Goal: Task Accomplishment & Management: Complete application form

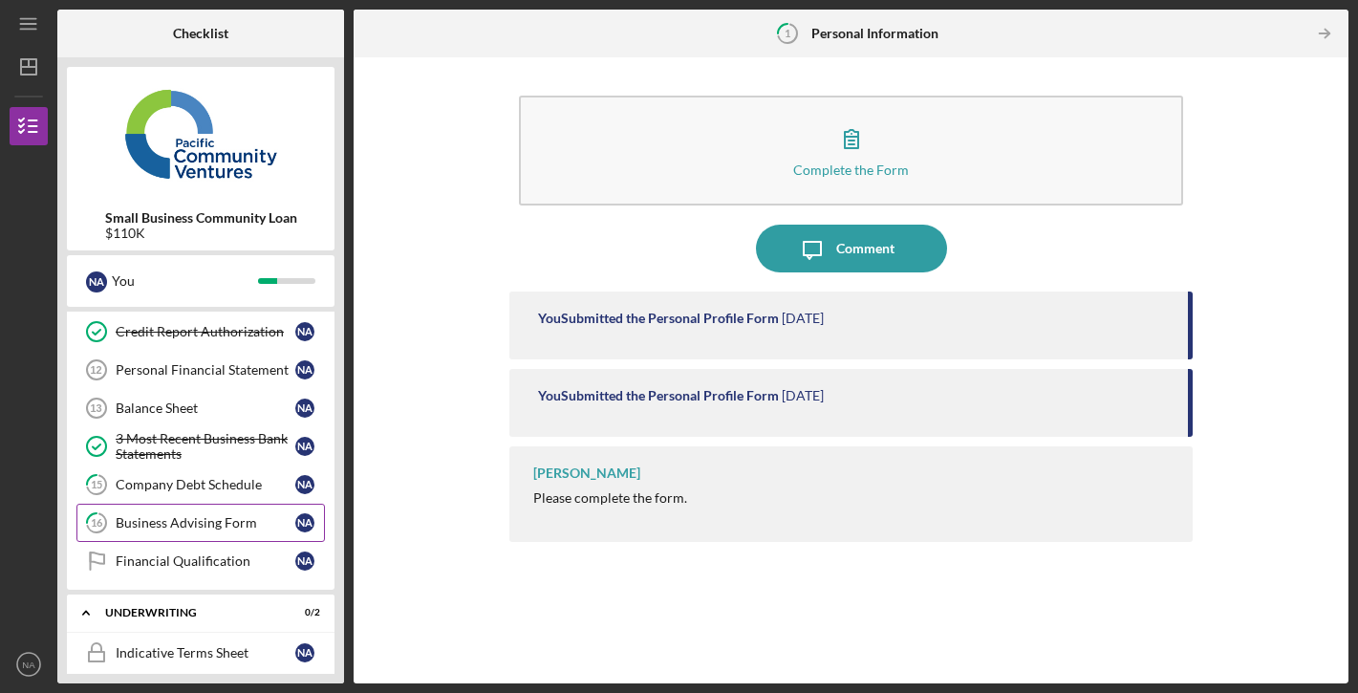
scroll to position [506, 0]
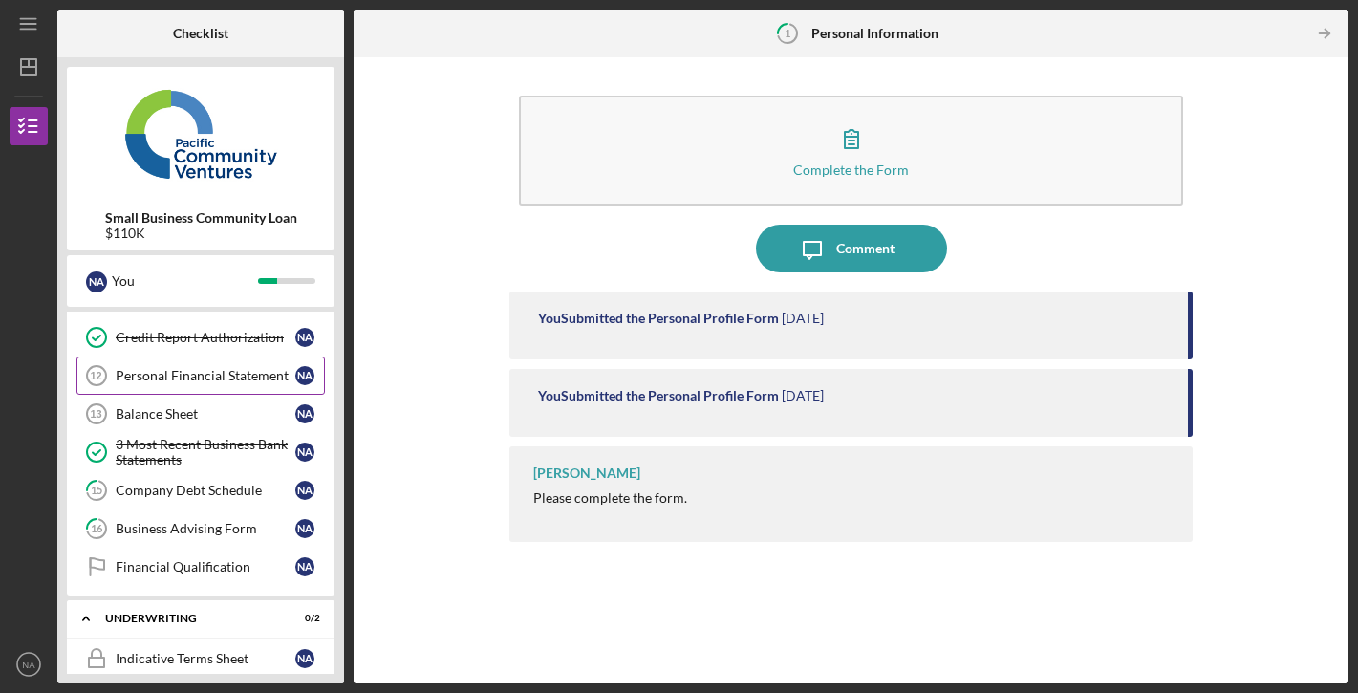
click at [222, 381] on div "Personal Financial Statement" at bounding box center [206, 375] width 180 height 15
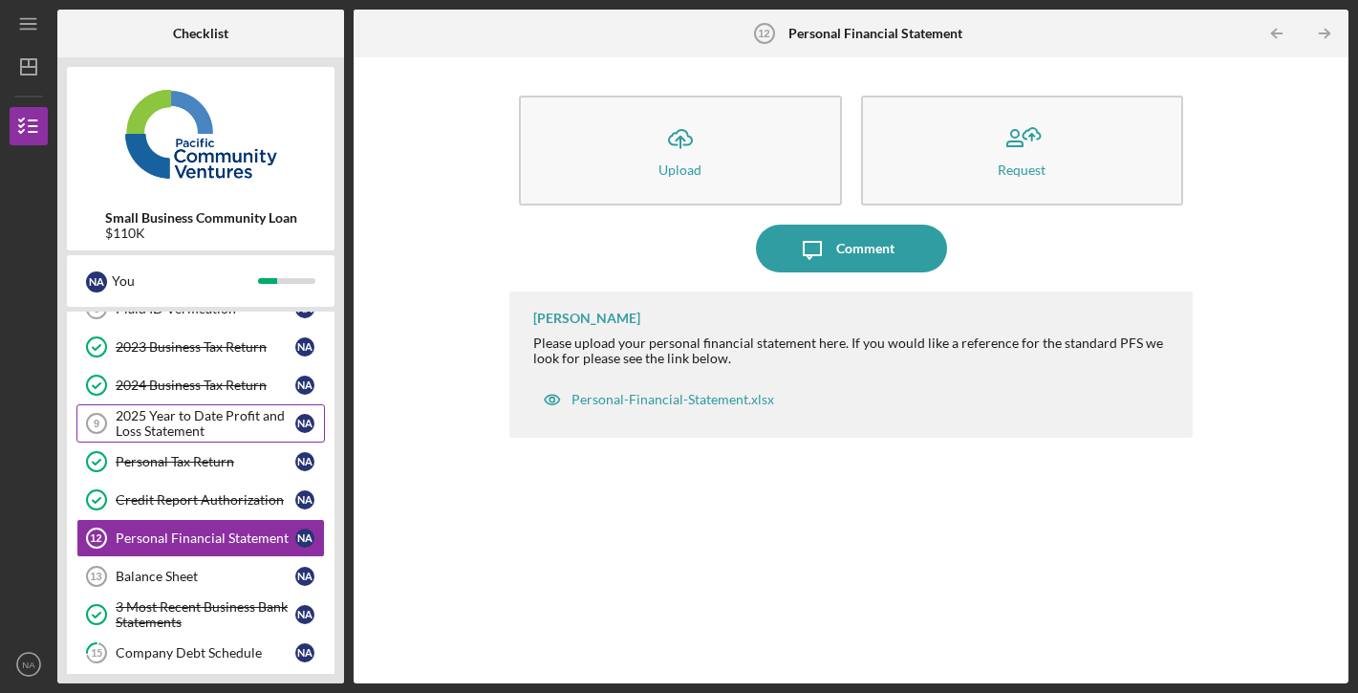
scroll to position [335, 0]
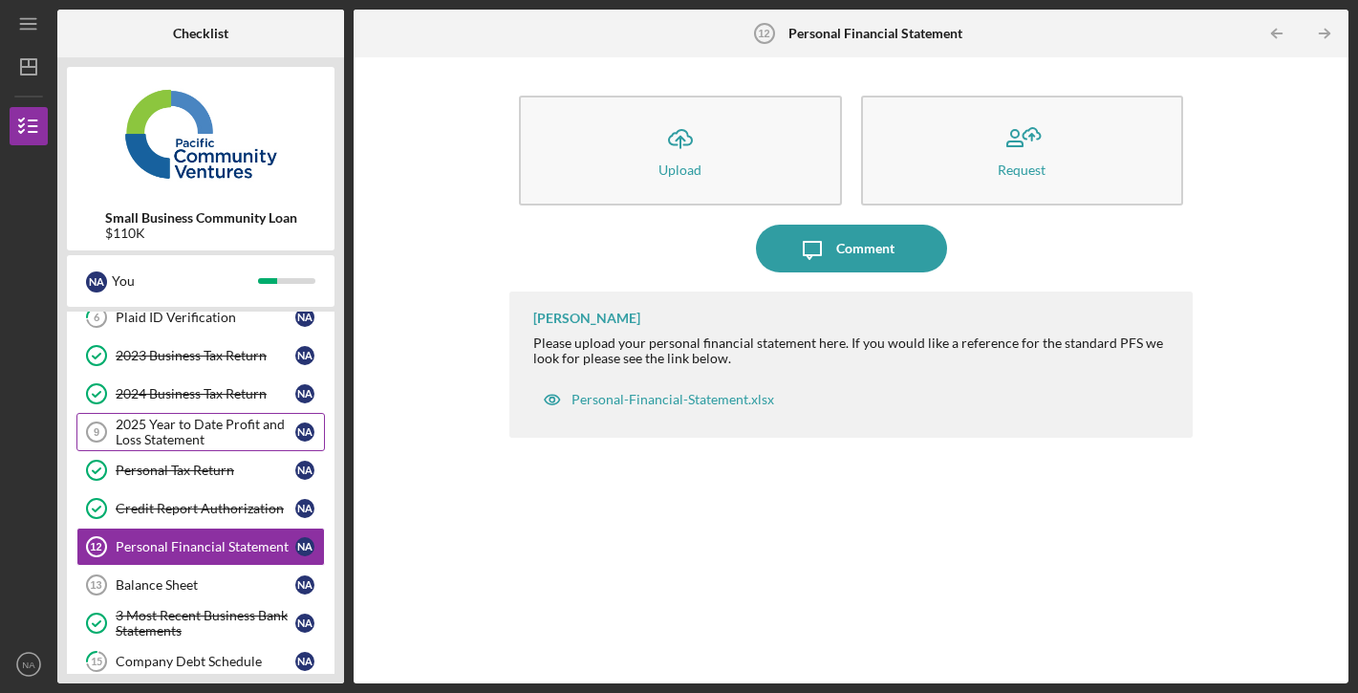
click at [233, 442] on div "2025 Year to Date Profit and Loss Statement" at bounding box center [206, 432] width 180 height 31
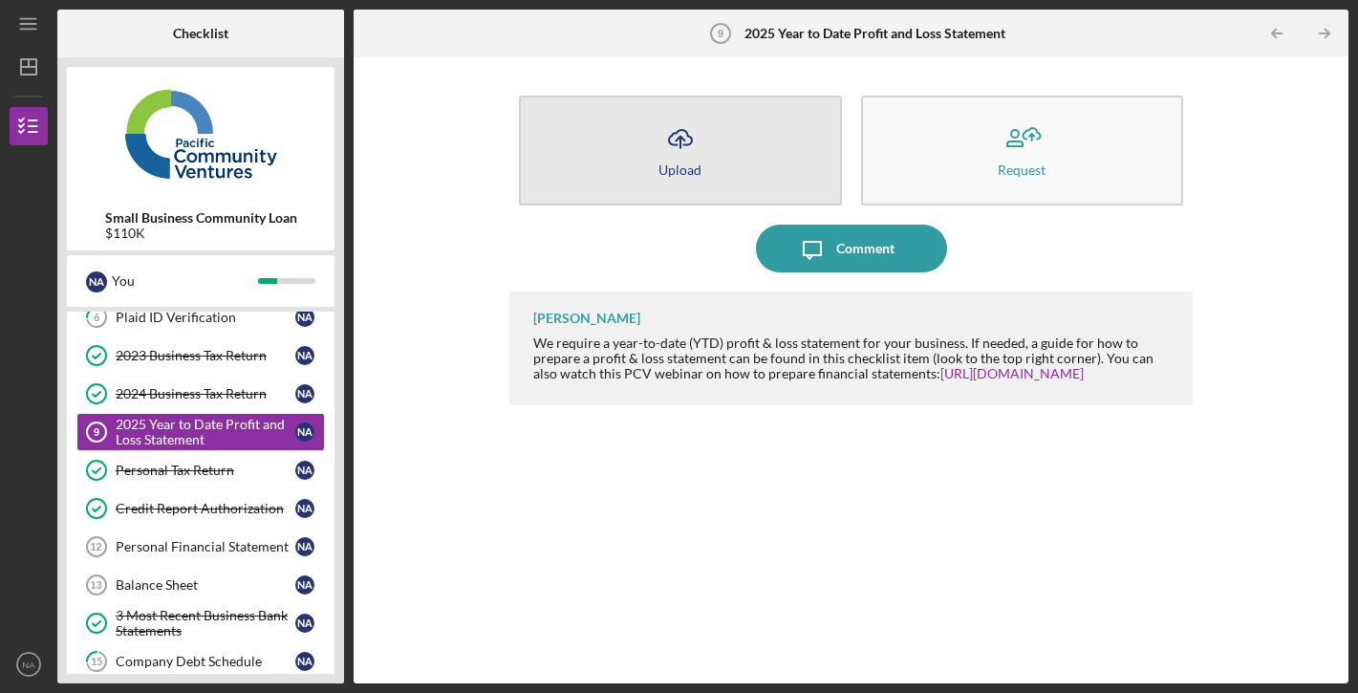
click at [742, 161] on button "Icon/Upload Upload" at bounding box center [680, 151] width 322 height 110
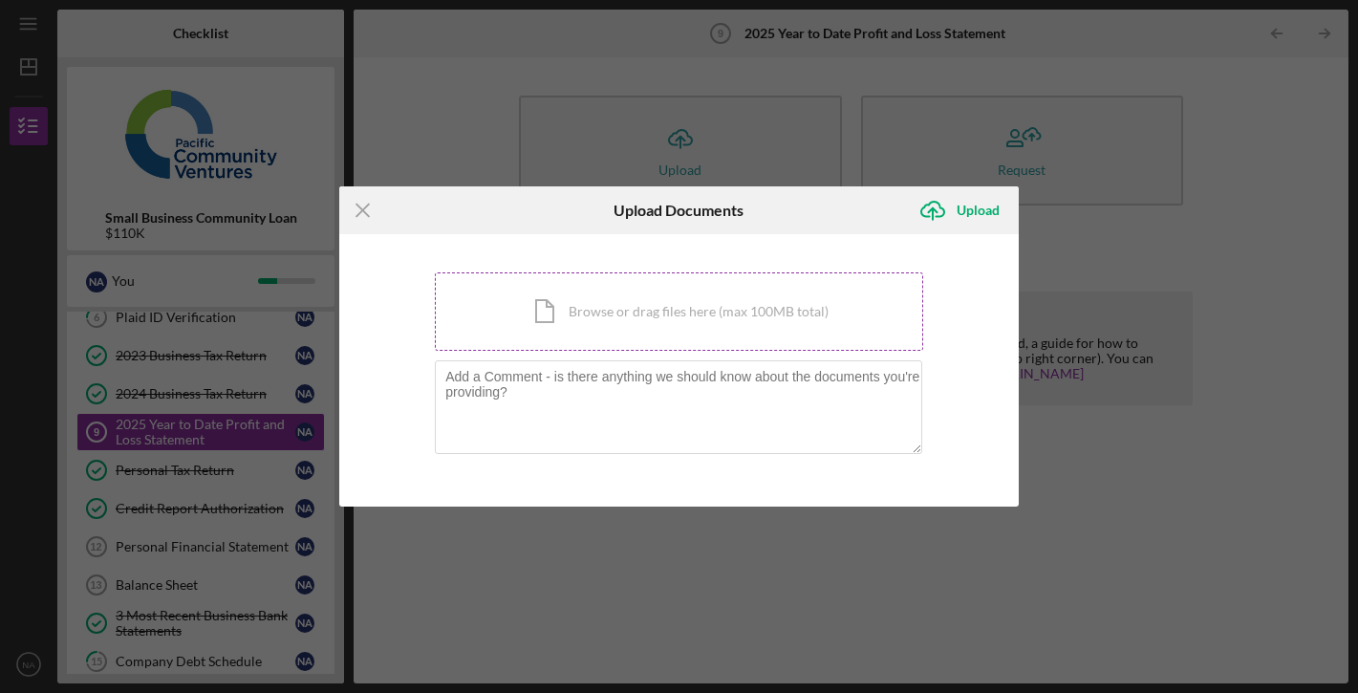
click at [601, 313] on div "Icon/Document Browse or drag files here (max 100MB total) Tap to choose files o…" at bounding box center [679, 311] width 488 height 78
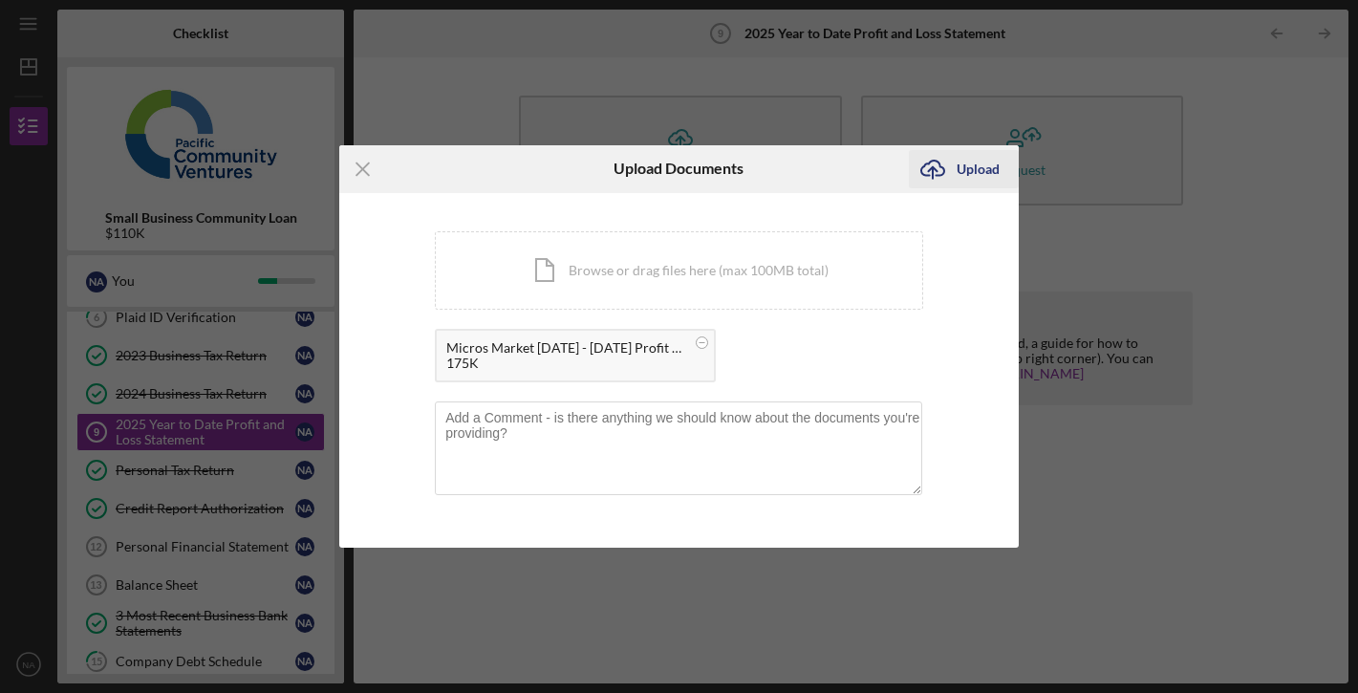
click at [977, 175] on div "Upload" at bounding box center [977, 169] width 43 height 38
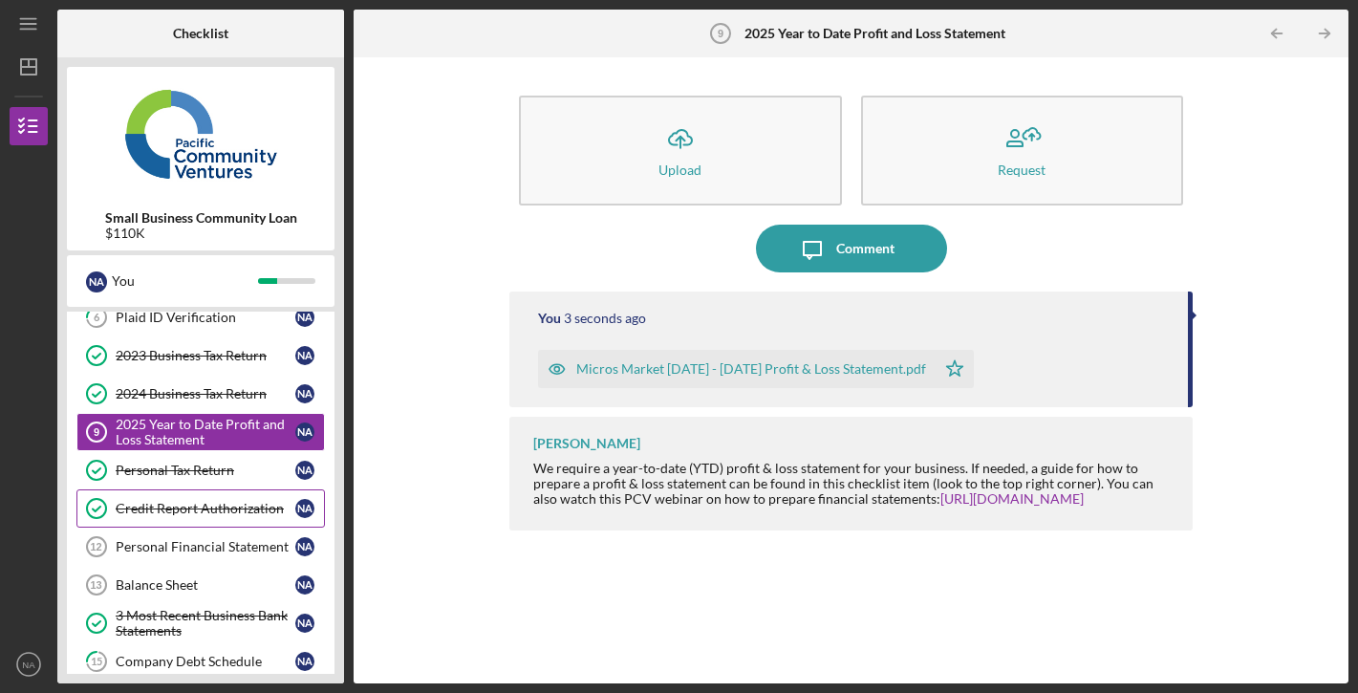
scroll to position [381, 0]
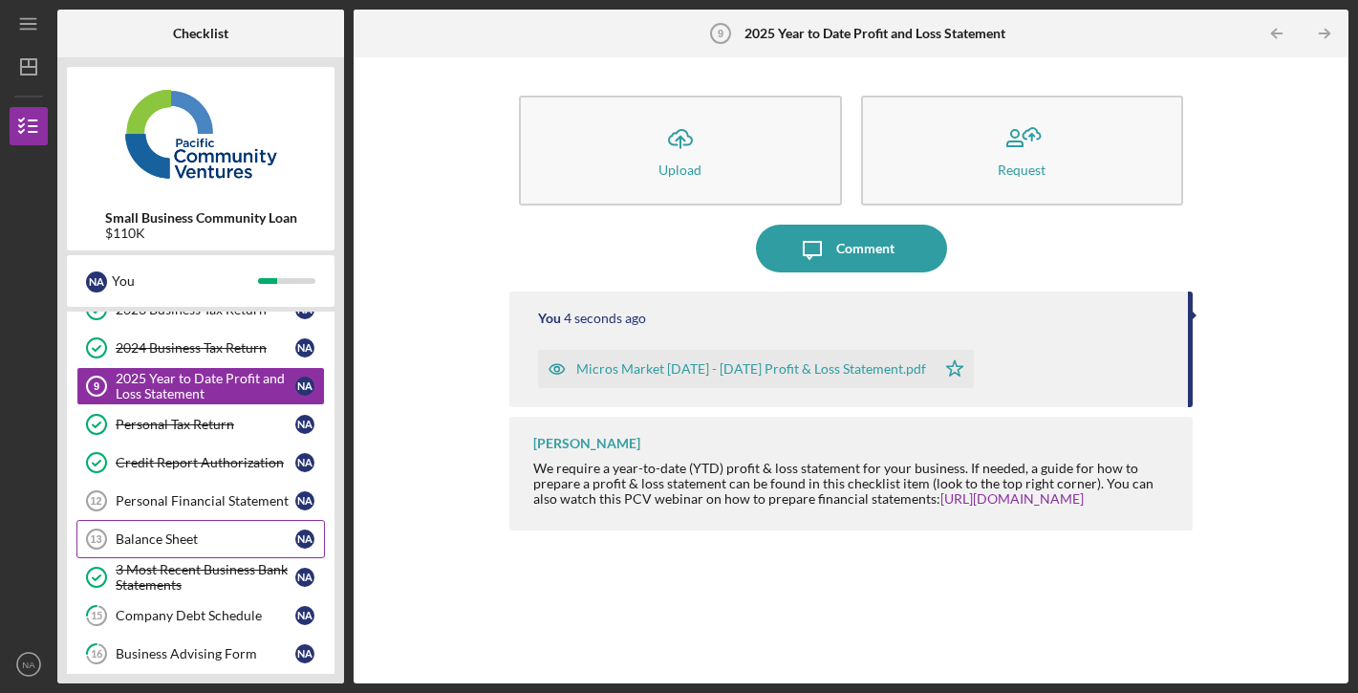
click at [213, 527] on link "Balance Sheet 13 Balance Sheet N A" at bounding box center [200, 539] width 248 height 38
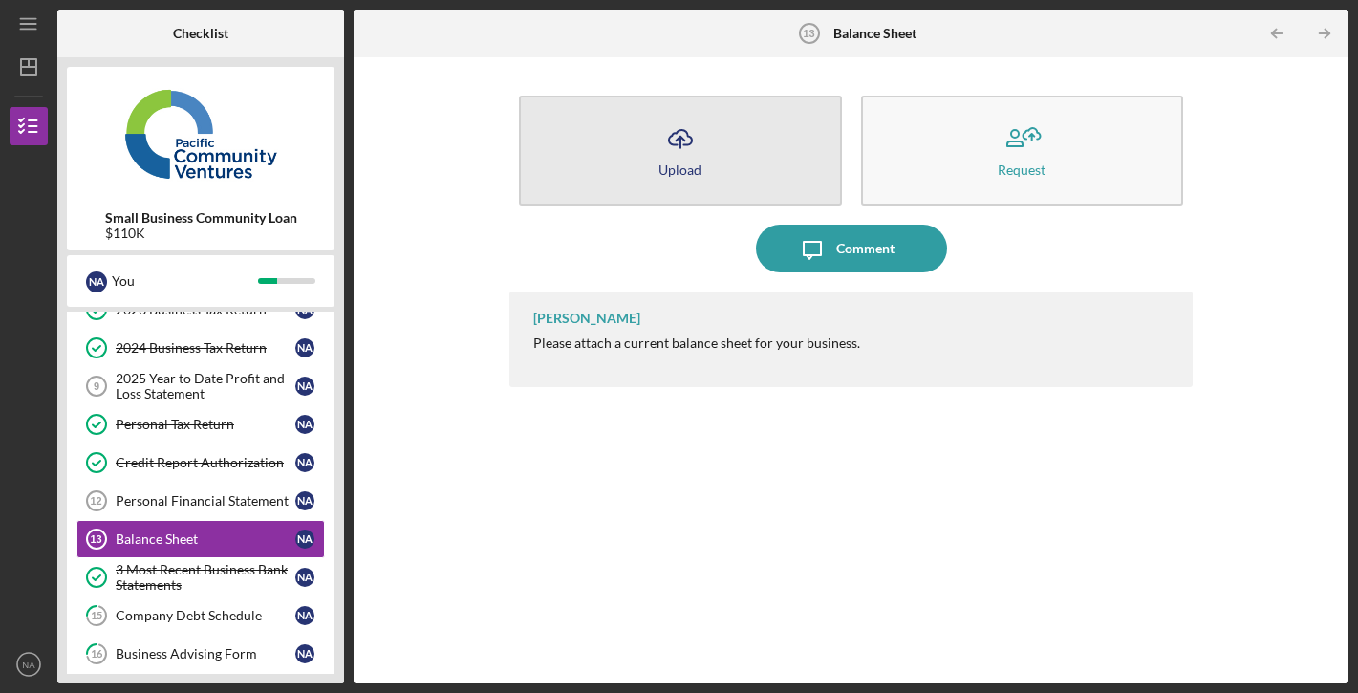
click at [739, 166] on button "Icon/Upload Upload" at bounding box center [680, 151] width 322 height 110
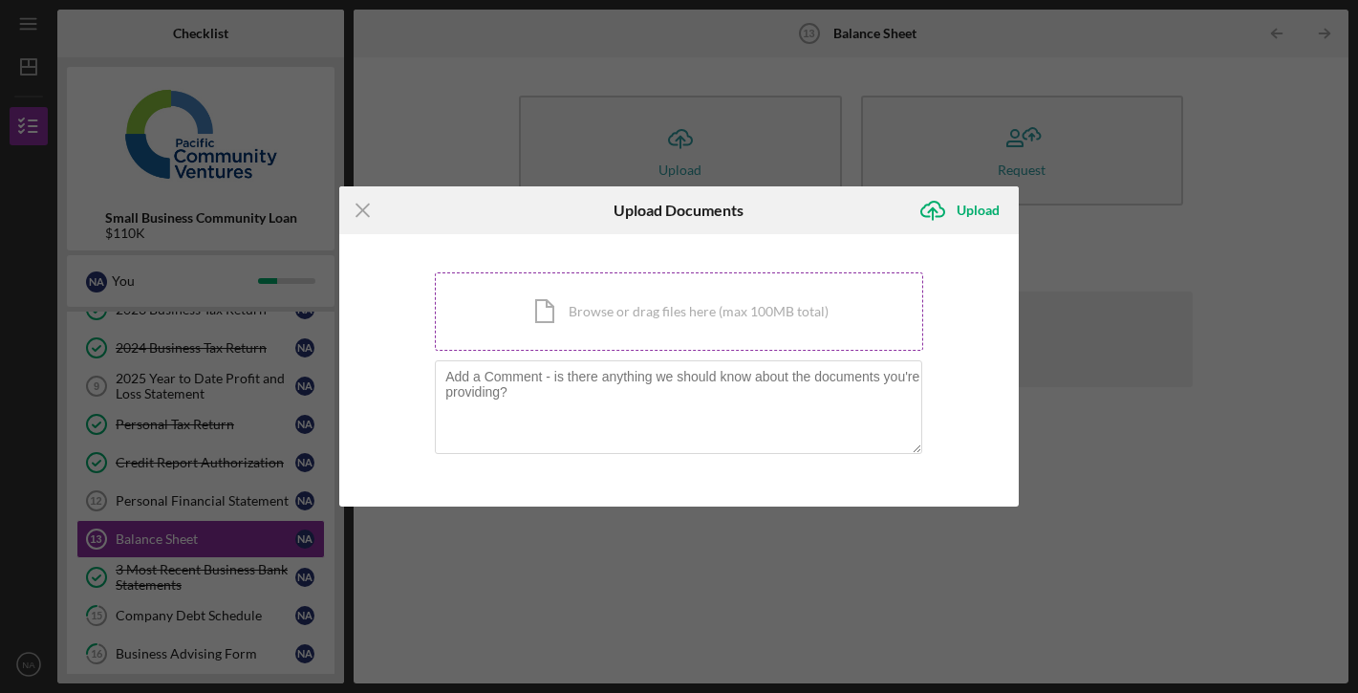
click at [673, 318] on div "Icon/Document Browse or drag files here (max 100MB total) Tap to choose files o…" at bounding box center [679, 311] width 488 height 78
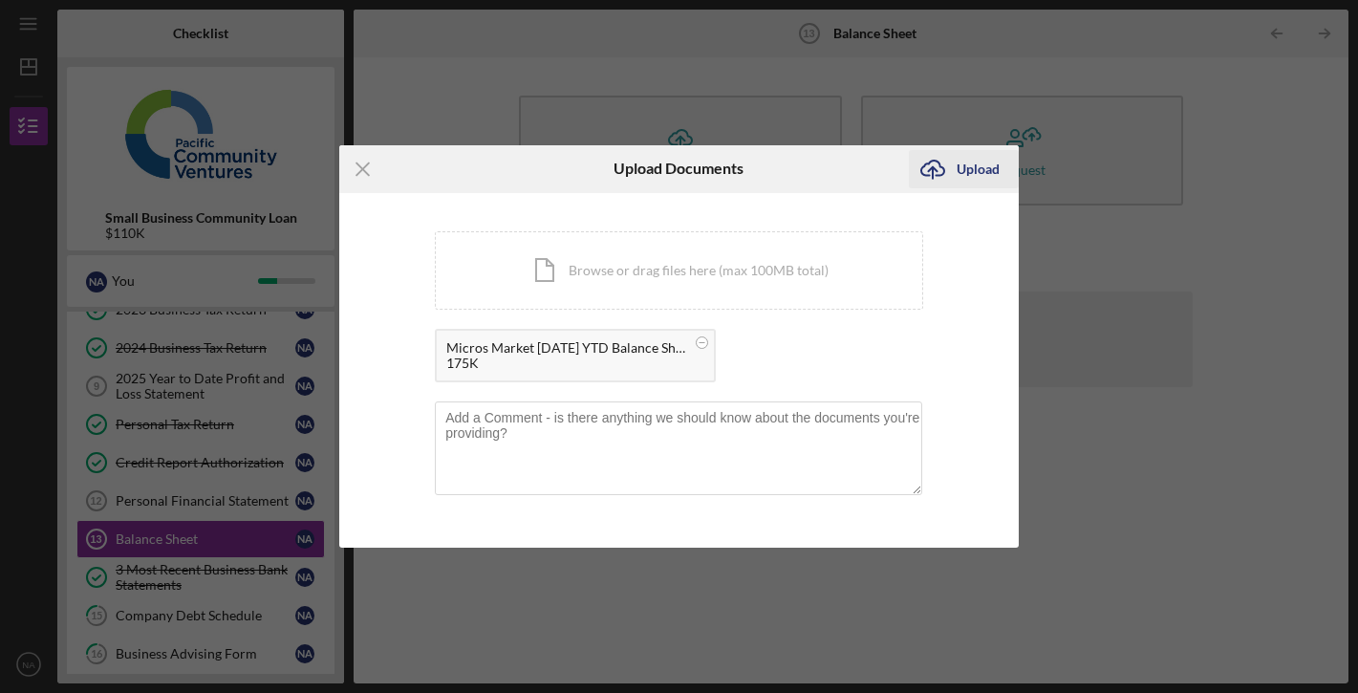
click at [987, 182] on div "Upload" at bounding box center [977, 169] width 43 height 38
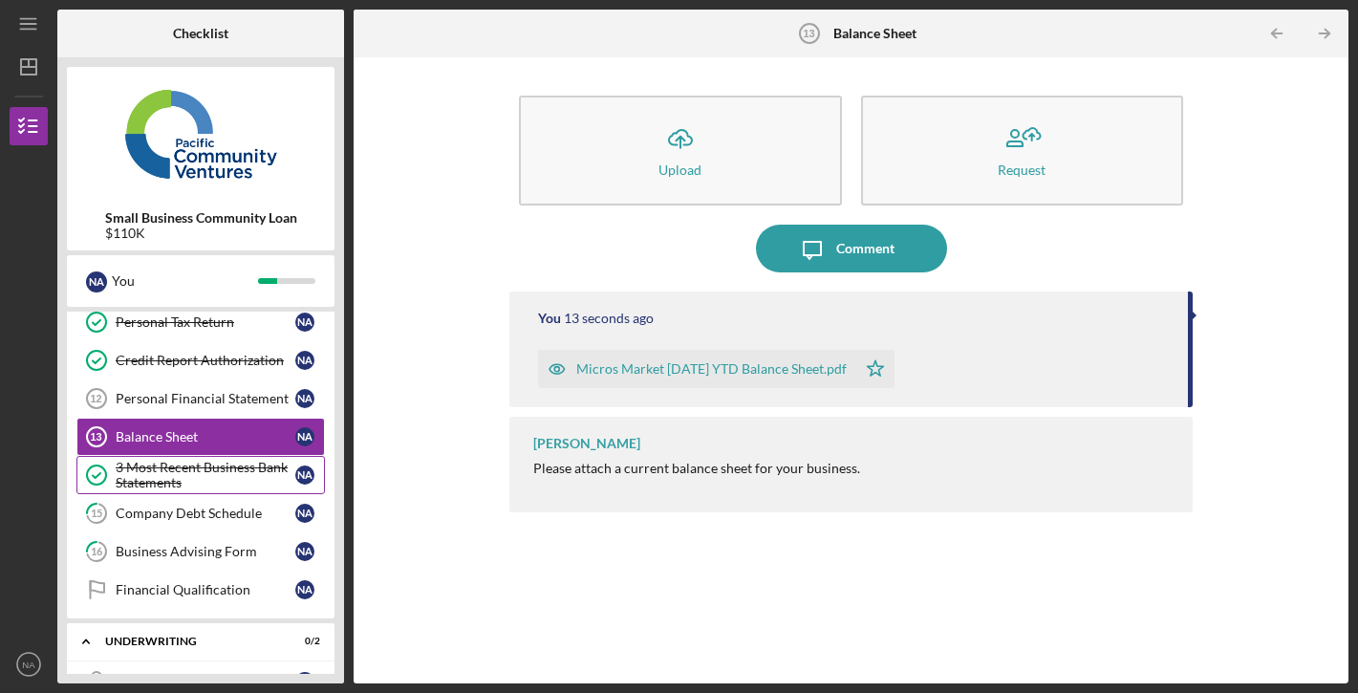
scroll to position [486, 0]
